Goal: Use online tool/utility: Utilize a website feature to perform a specific function

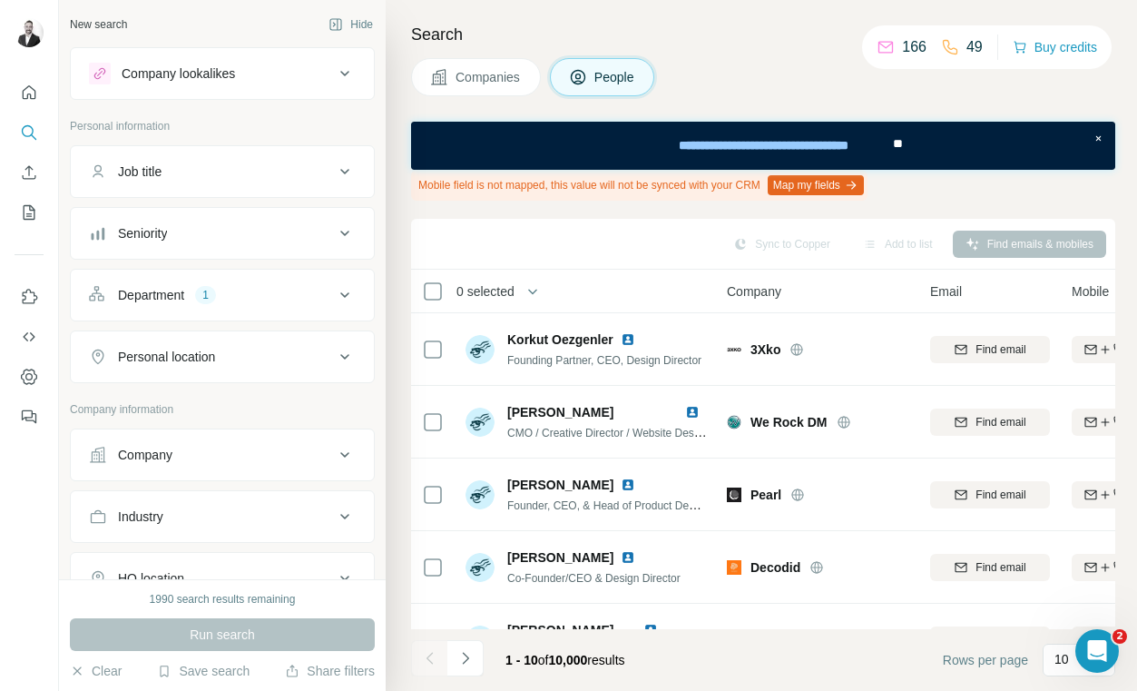
click at [233, 458] on div "Company" at bounding box center [211, 455] width 245 height 18
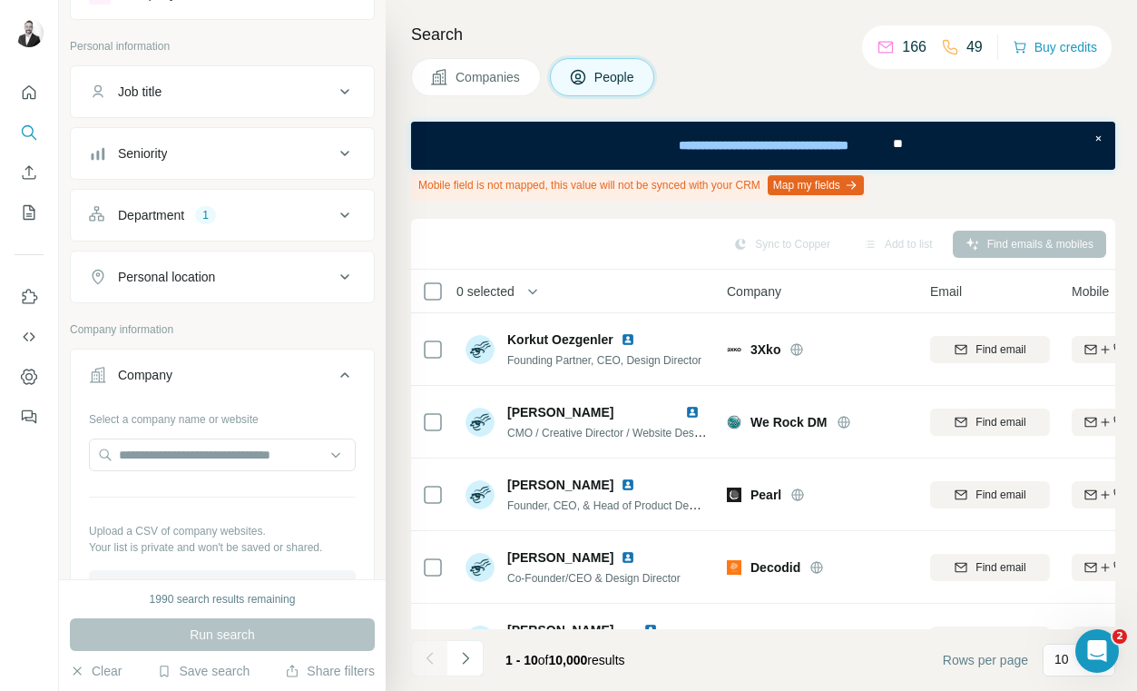
scroll to position [82, 0]
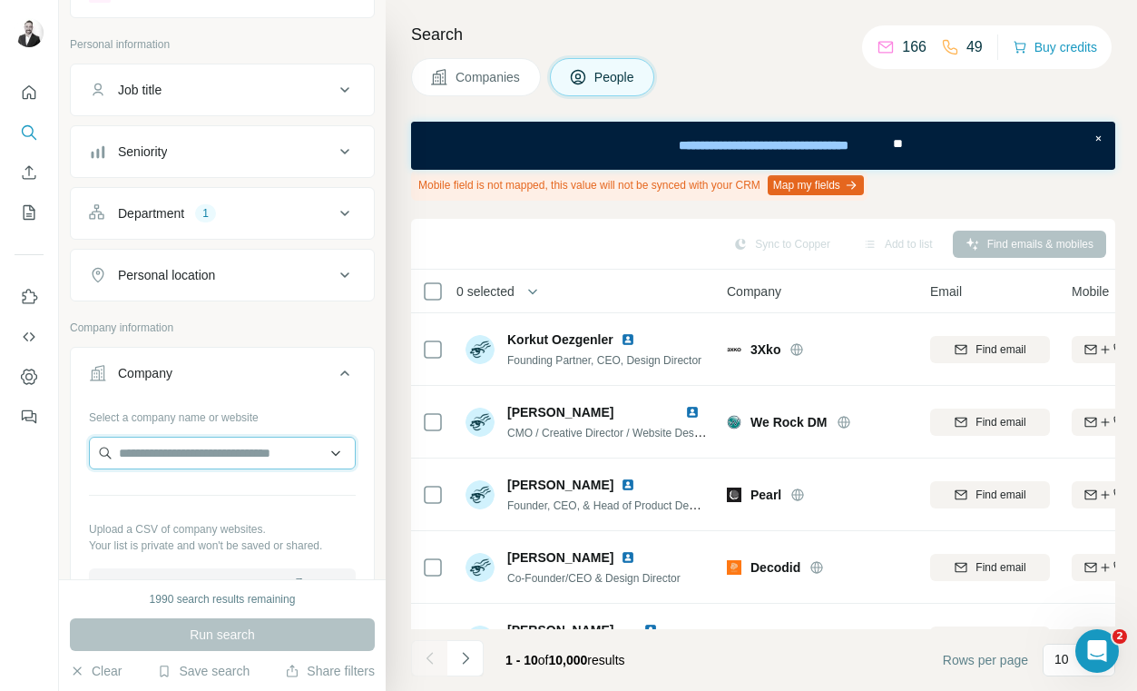
click at [196, 456] on input "text" at bounding box center [222, 453] width 267 height 33
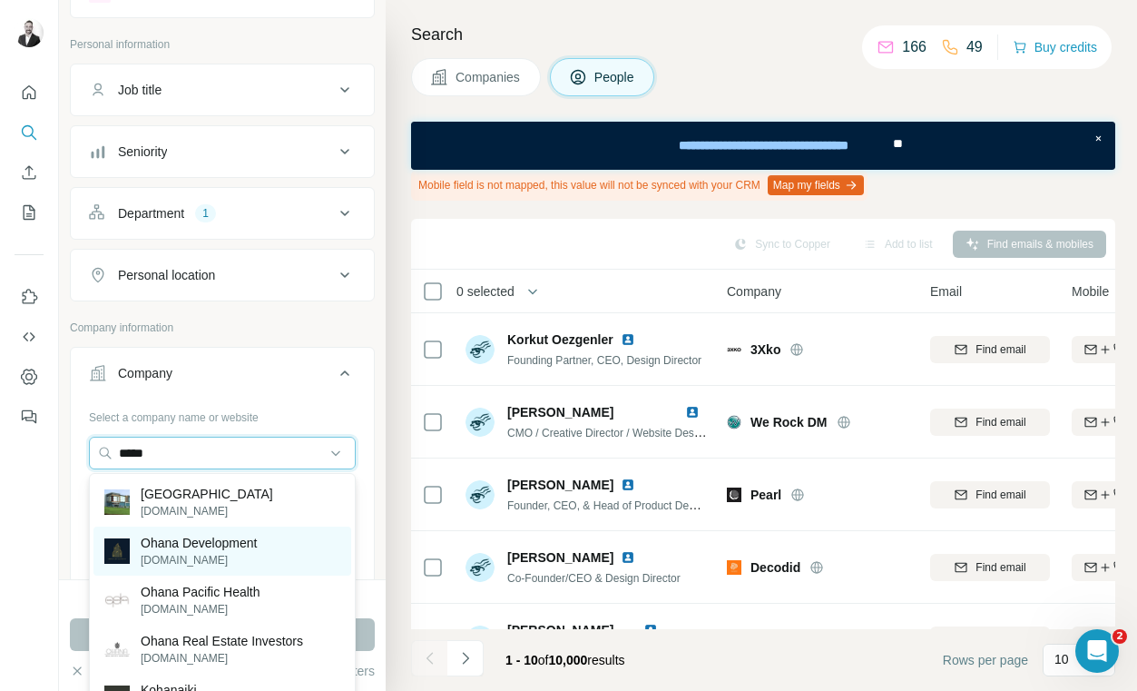
type input "*****"
click at [302, 556] on div "Ohana Development [DOMAIN_NAME]" at bounding box center [222, 550] width 258 height 49
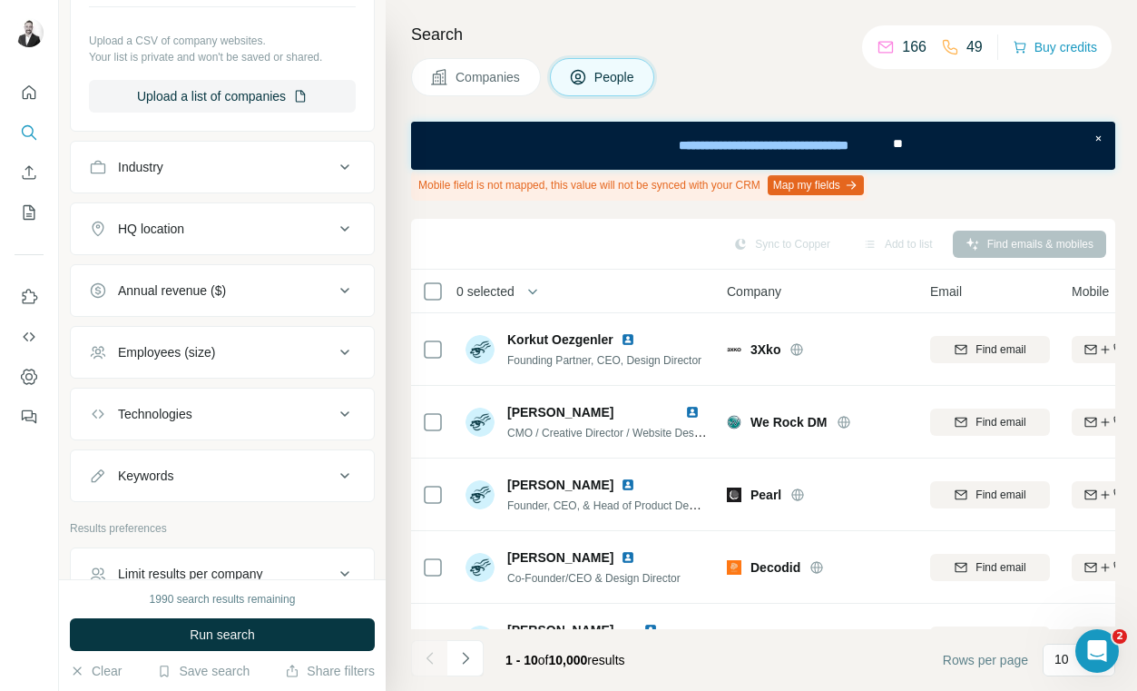
scroll to position [644, 0]
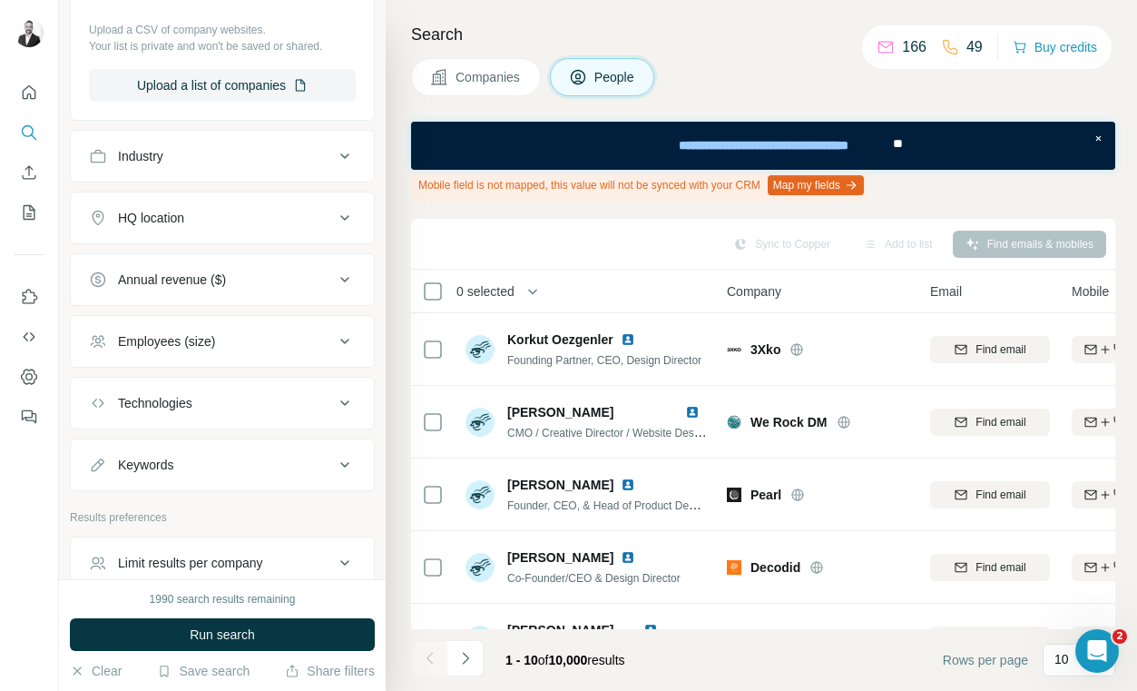
click at [341, 461] on icon at bounding box center [345, 465] width 22 height 22
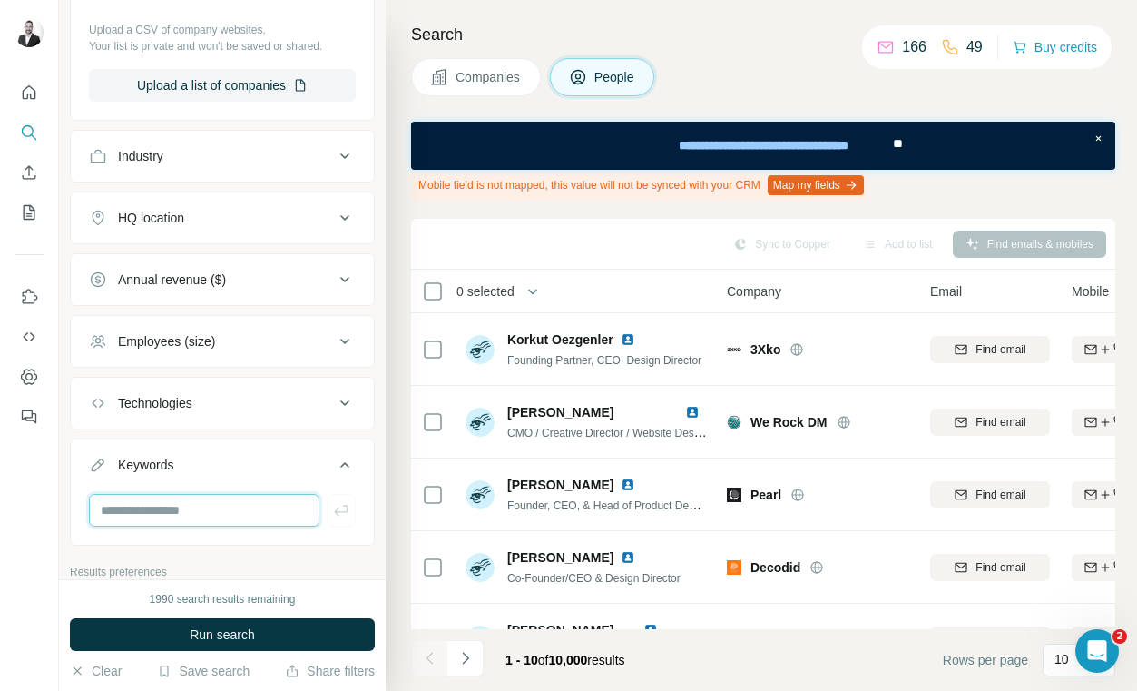
click at [200, 506] on input "text" at bounding box center [204, 510] width 231 height 33
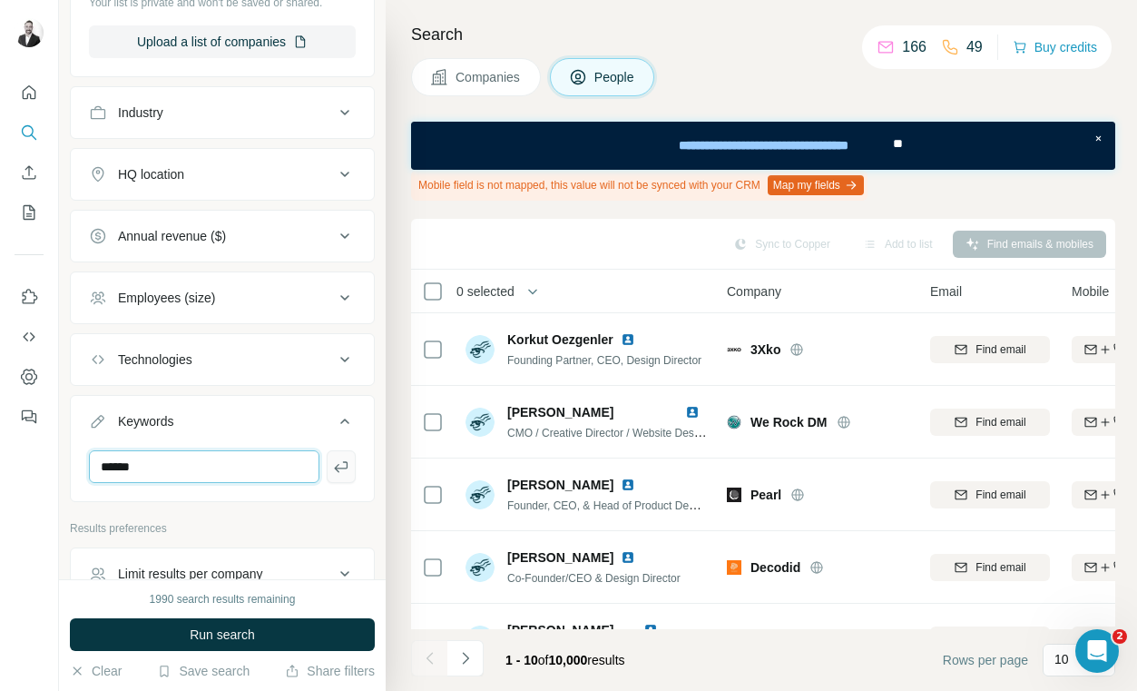
scroll to position [704, 0]
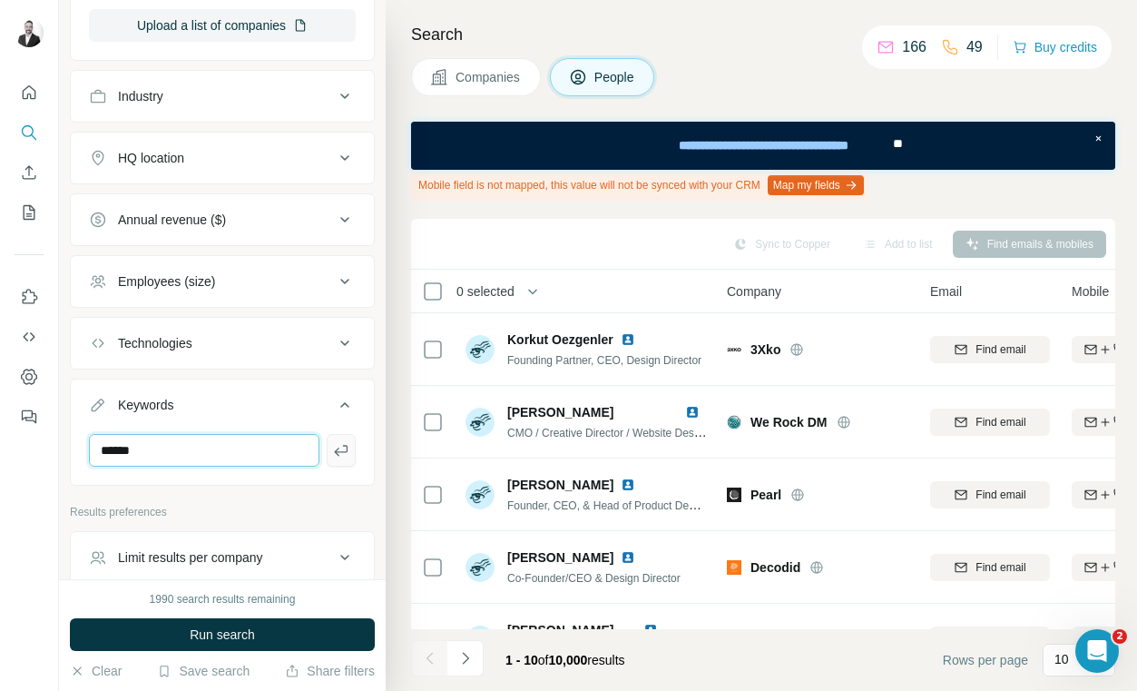
type input "******"
click at [347, 455] on icon "button" at bounding box center [341, 450] width 18 height 18
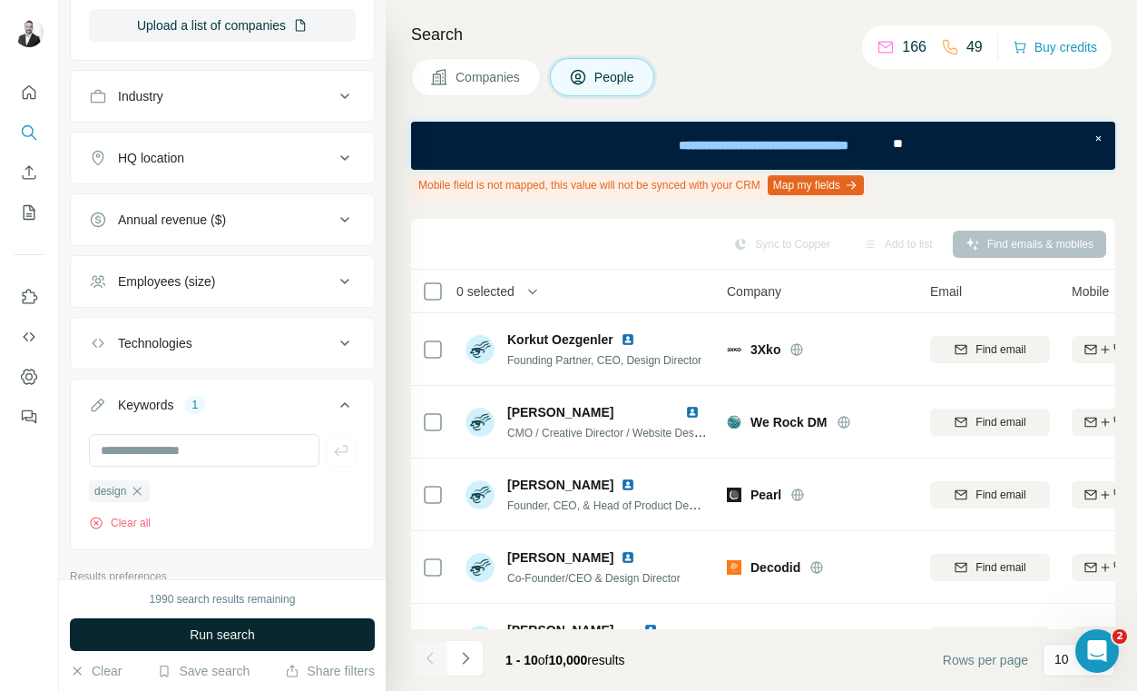
click at [206, 638] on span "Run search" at bounding box center [222, 634] width 65 height 18
